Goal: Task Accomplishment & Management: Use online tool/utility

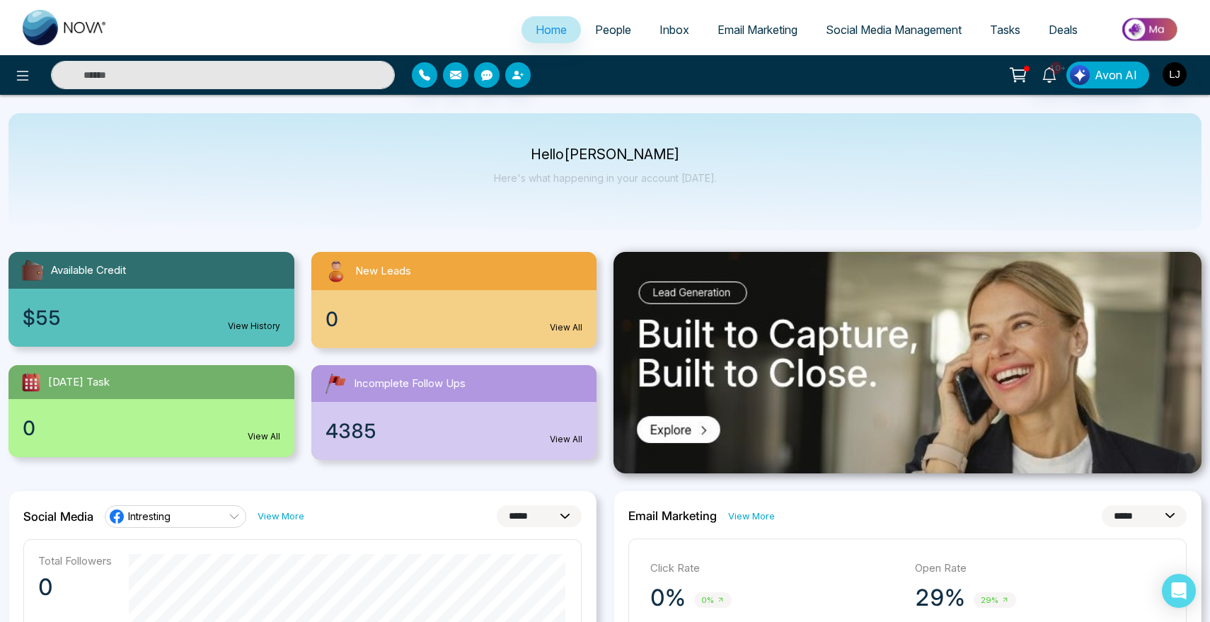
select select "*"
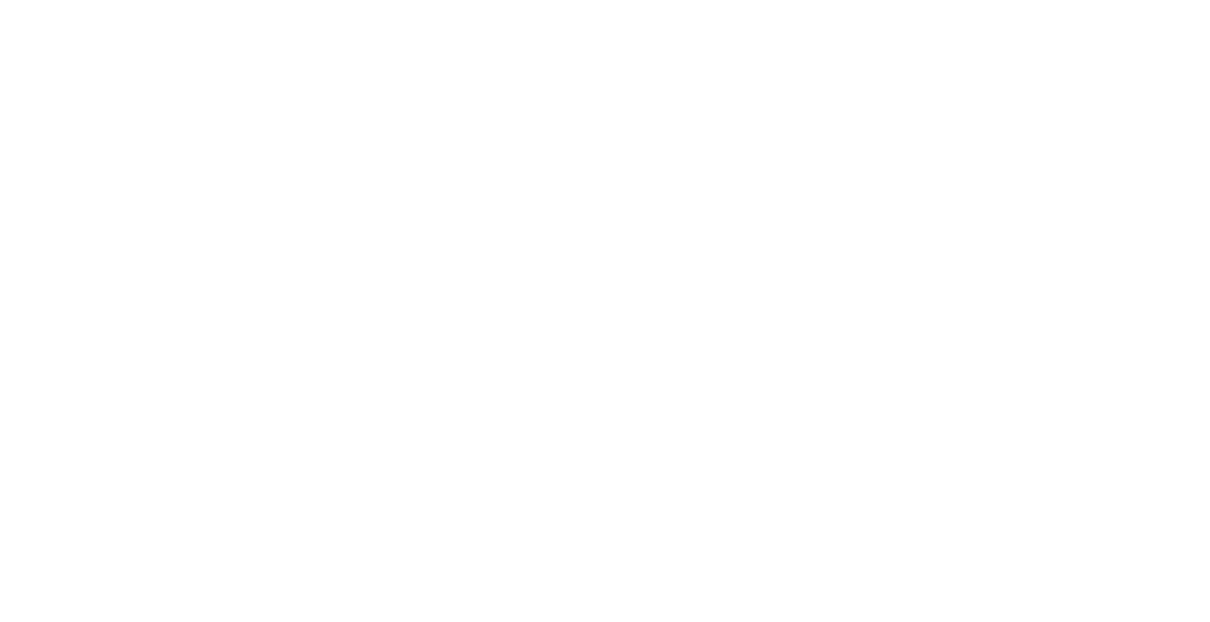
select select "*"
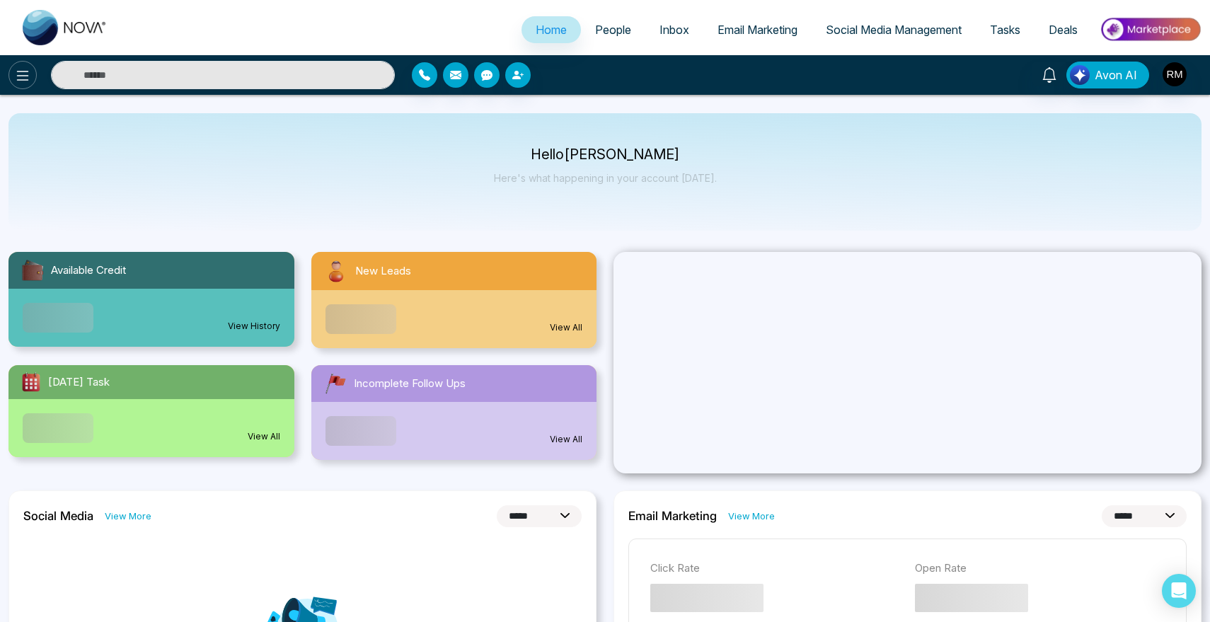
click at [16, 74] on icon at bounding box center [22, 75] width 17 height 17
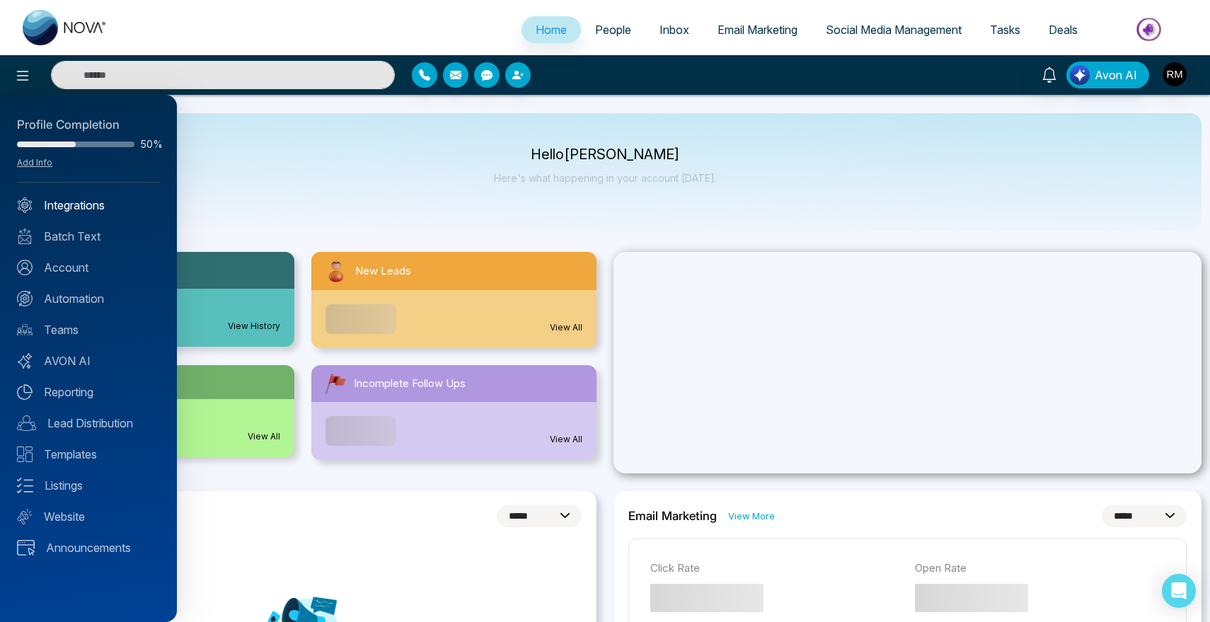
click at [67, 211] on link "Integrations" at bounding box center [88, 205] width 143 height 17
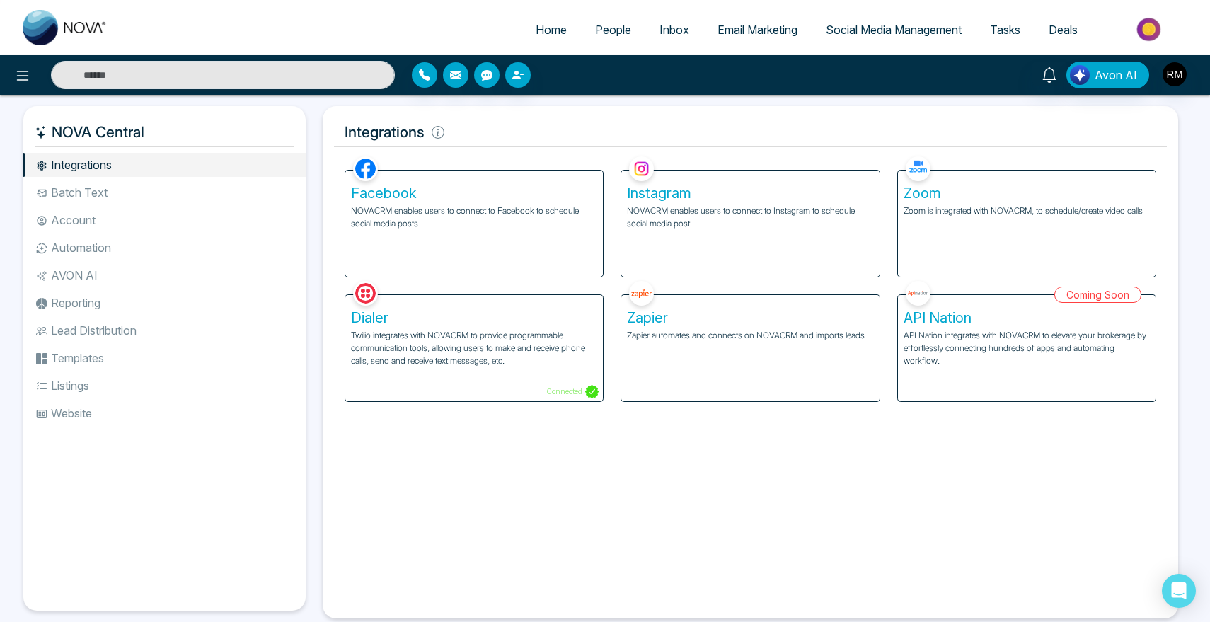
click at [972, 195] on h5 "Zoom" at bounding box center [1027, 193] width 246 height 17
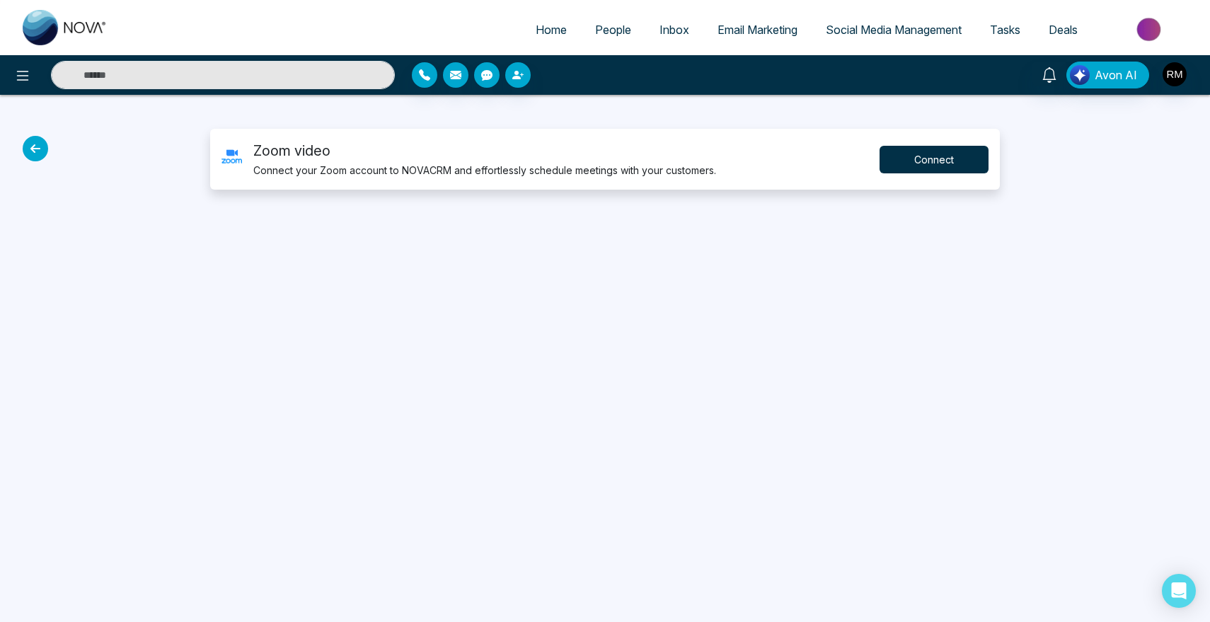
click at [956, 156] on button "Connect" at bounding box center [934, 160] width 109 height 28
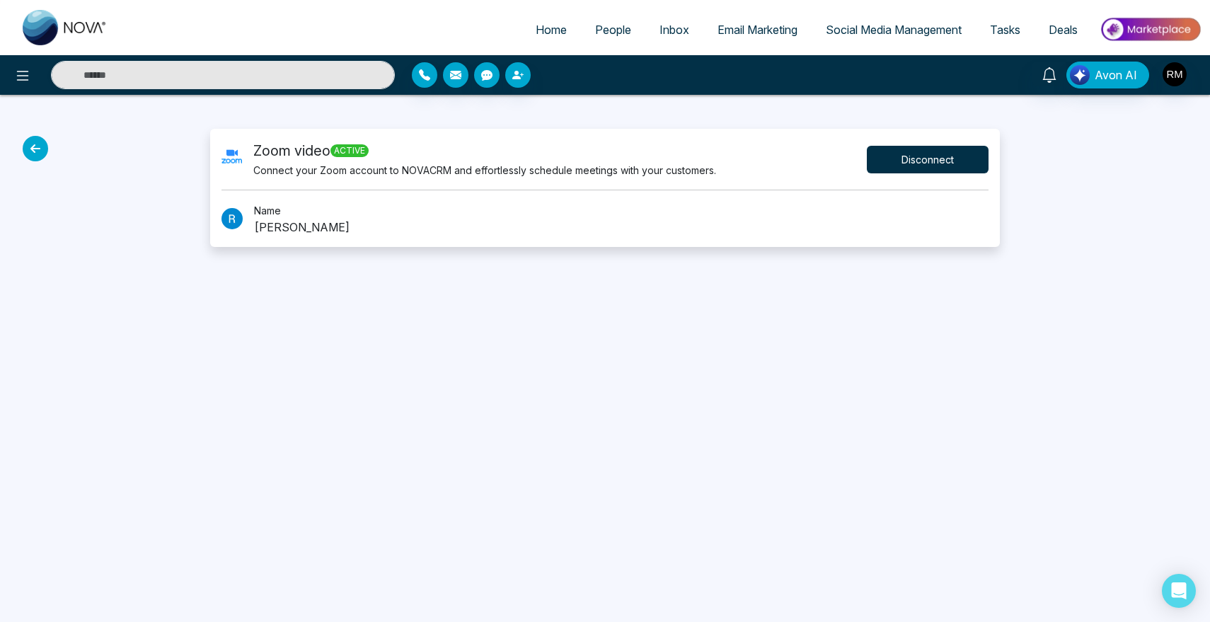
click at [912, 157] on button "Disconnect" at bounding box center [928, 160] width 122 height 28
